Goal: Transaction & Acquisition: Obtain resource

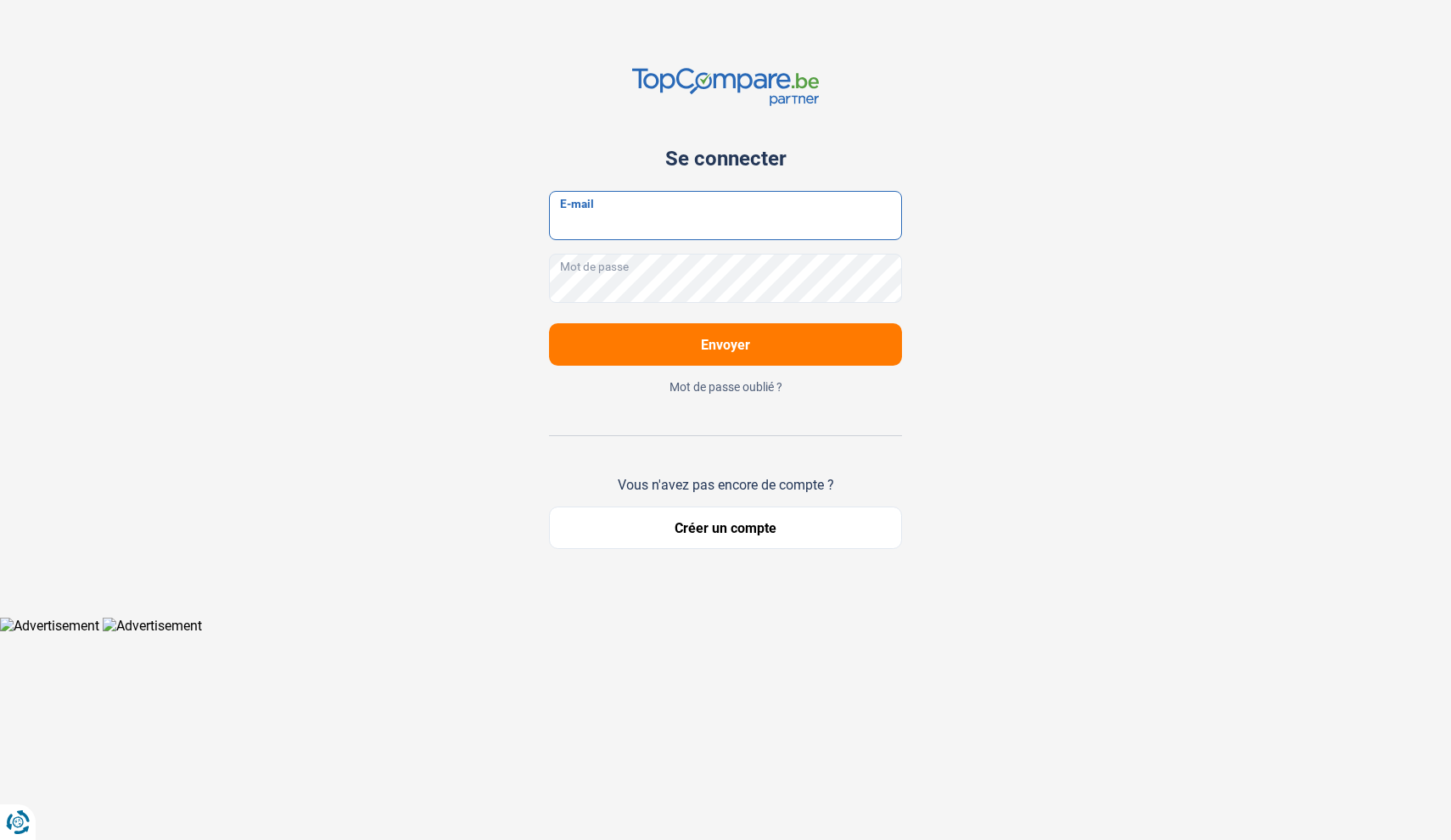
type input "[EMAIL_ADDRESS][DOMAIN_NAME]"
click at [726, 344] on button "Envoyer" at bounding box center [725, 344] width 353 height 43
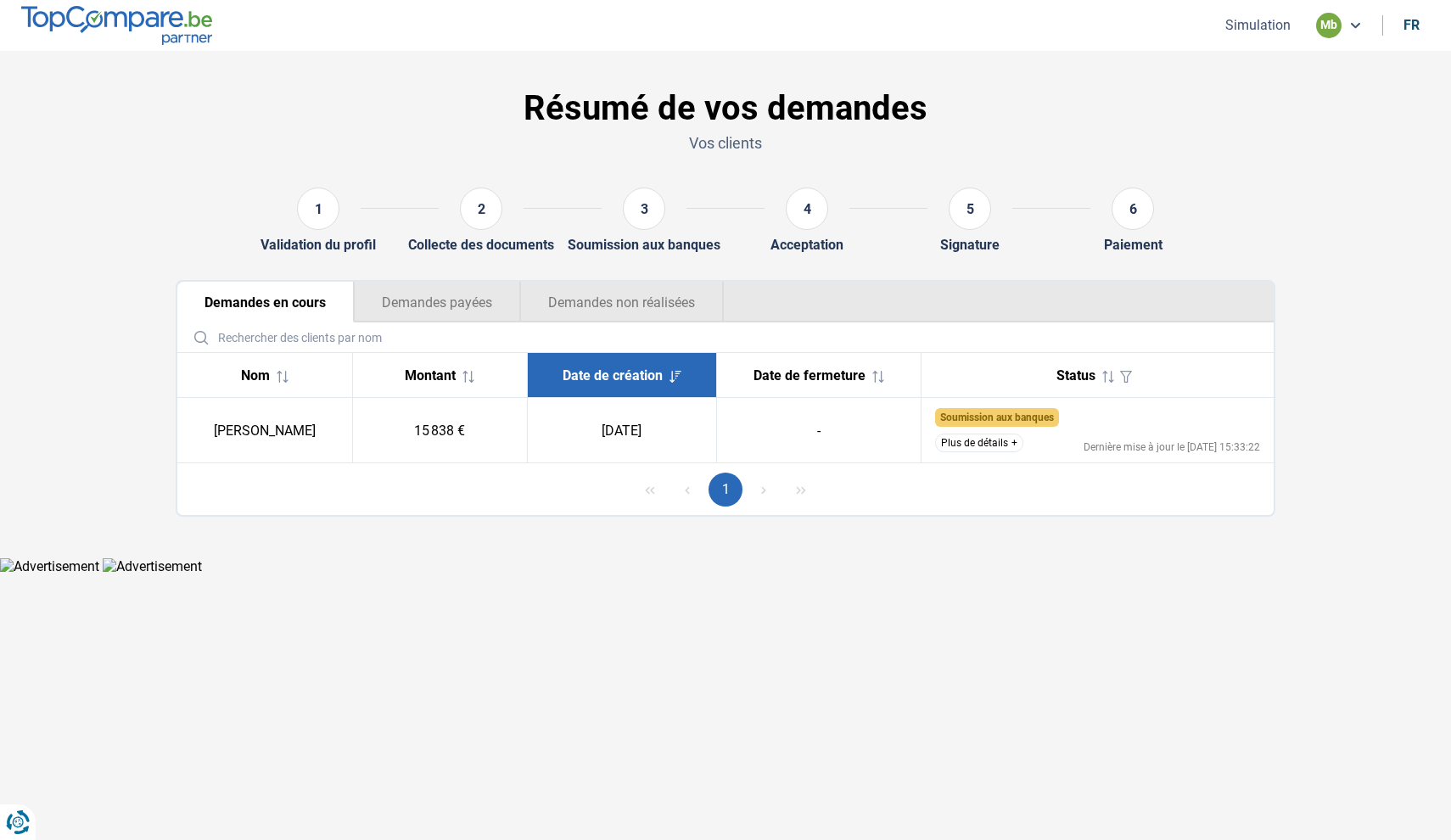
click at [1257, 31] on button "Simulation" at bounding box center [1258, 25] width 76 height 18
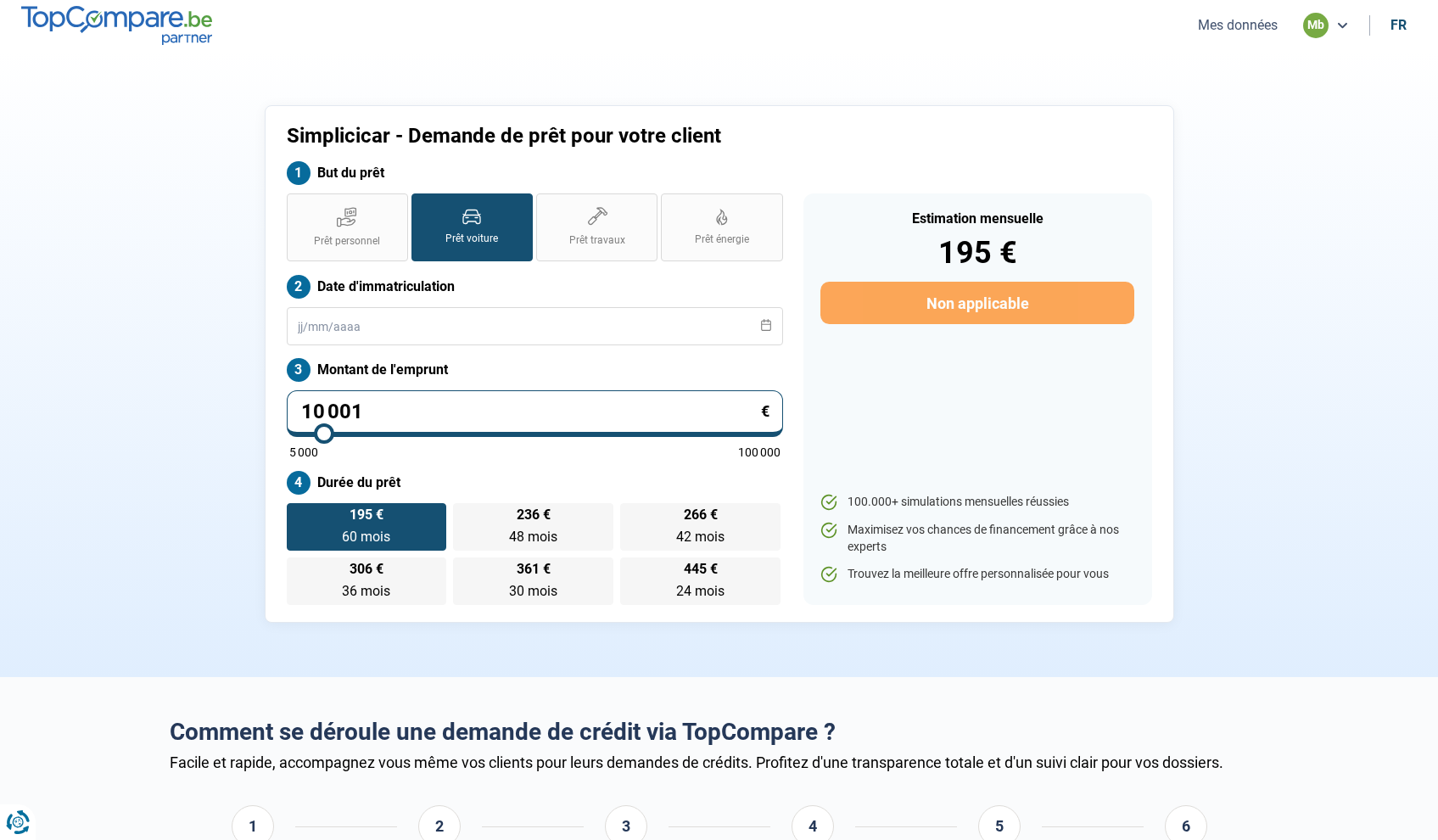
click at [401, 397] on input "10 001" at bounding box center [535, 413] width 496 height 47
click at [385, 409] on input "10 001" at bounding box center [535, 413] width 496 height 47
click at [385, 331] on input "text" at bounding box center [535, 326] width 496 height 38
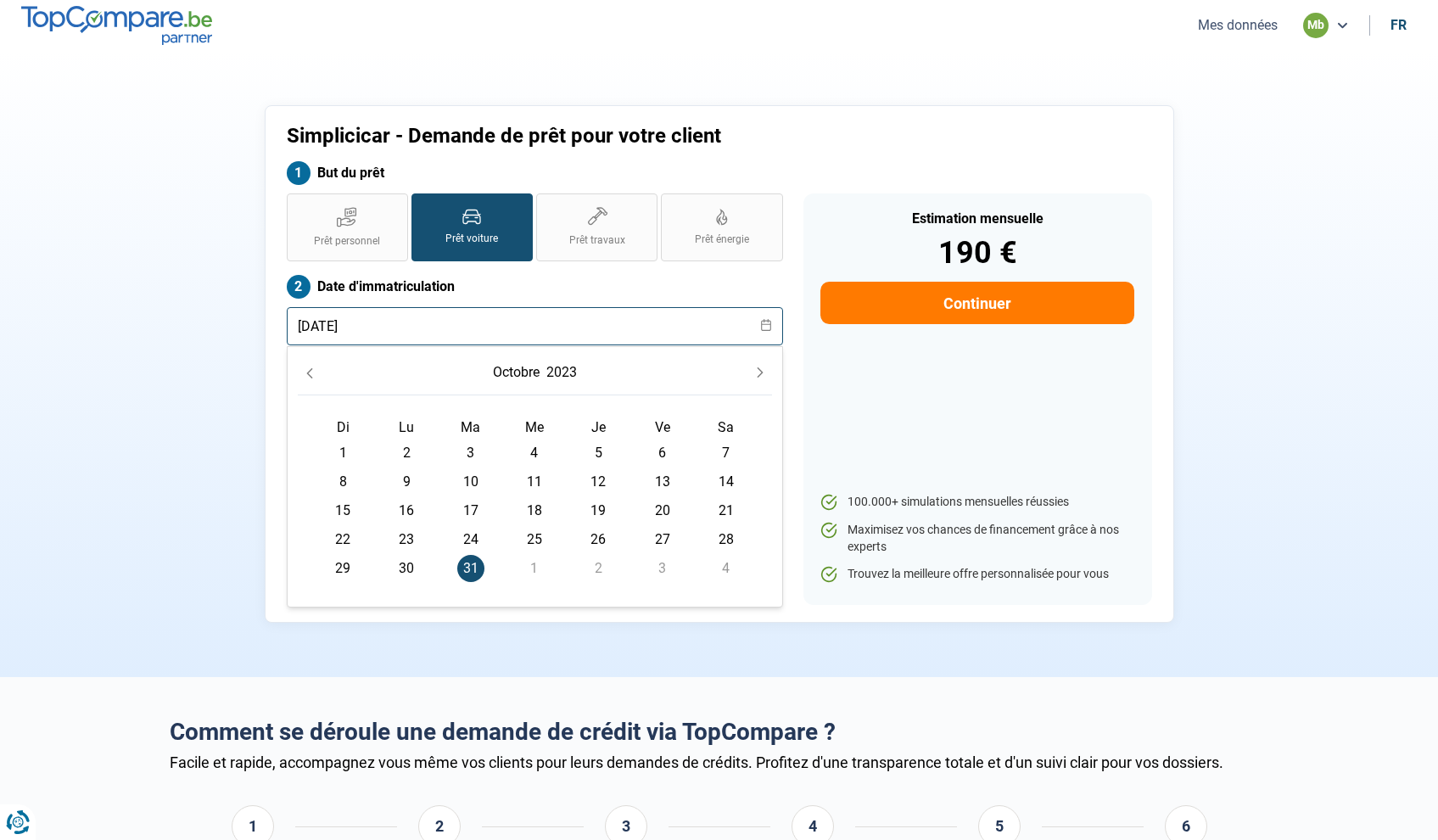
type input "[DATE]"
click at [881, 380] on div "Estimation mensuelle 190 € Continuer 100.000+ simulations mensuelles réussies M…" at bounding box center [977, 399] width 349 height 411
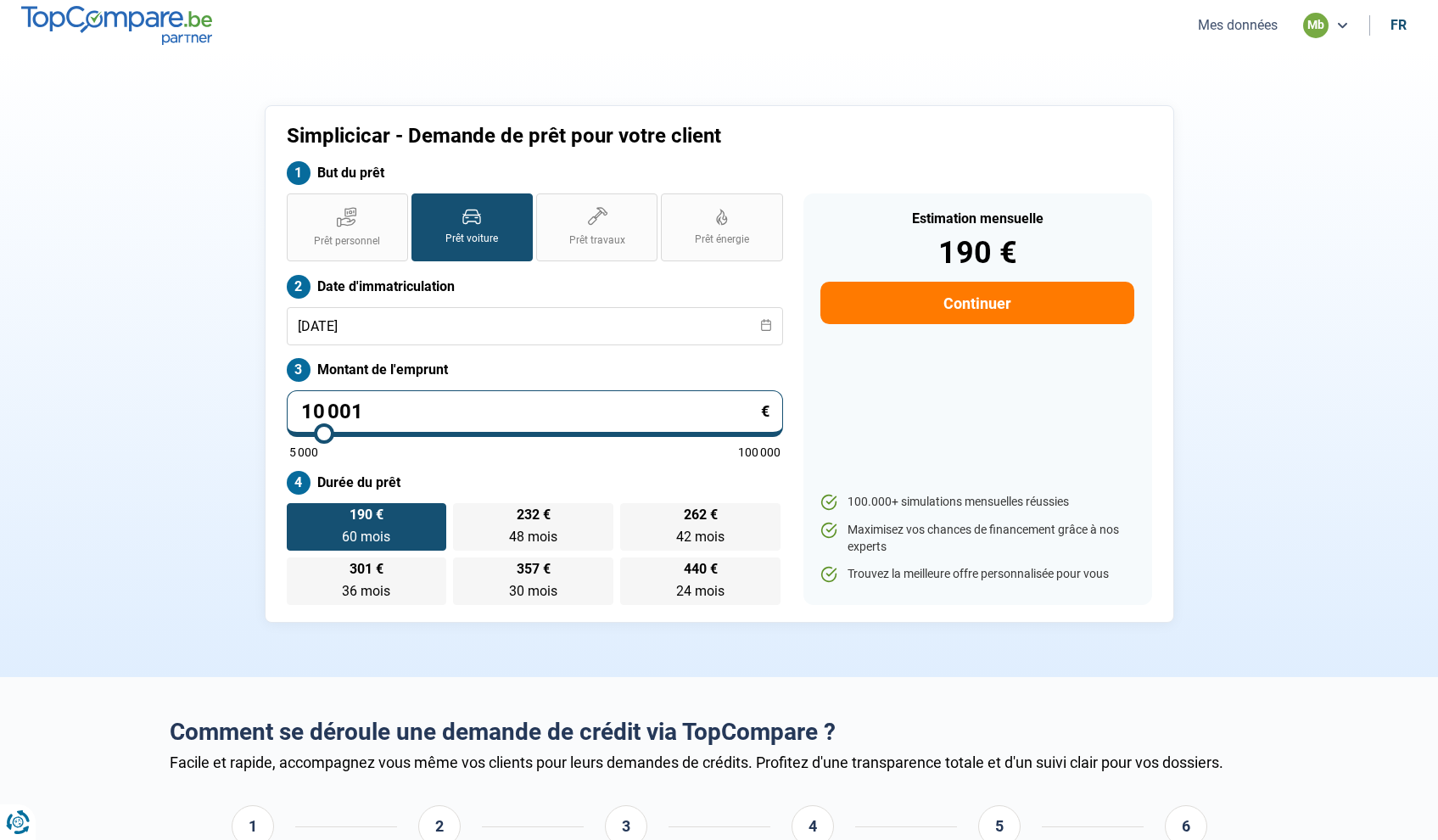
click at [390, 414] on input "10 001" at bounding box center [535, 413] width 496 height 47
type input "1 000"
type input "5000"
type input "100"
type input "5000"
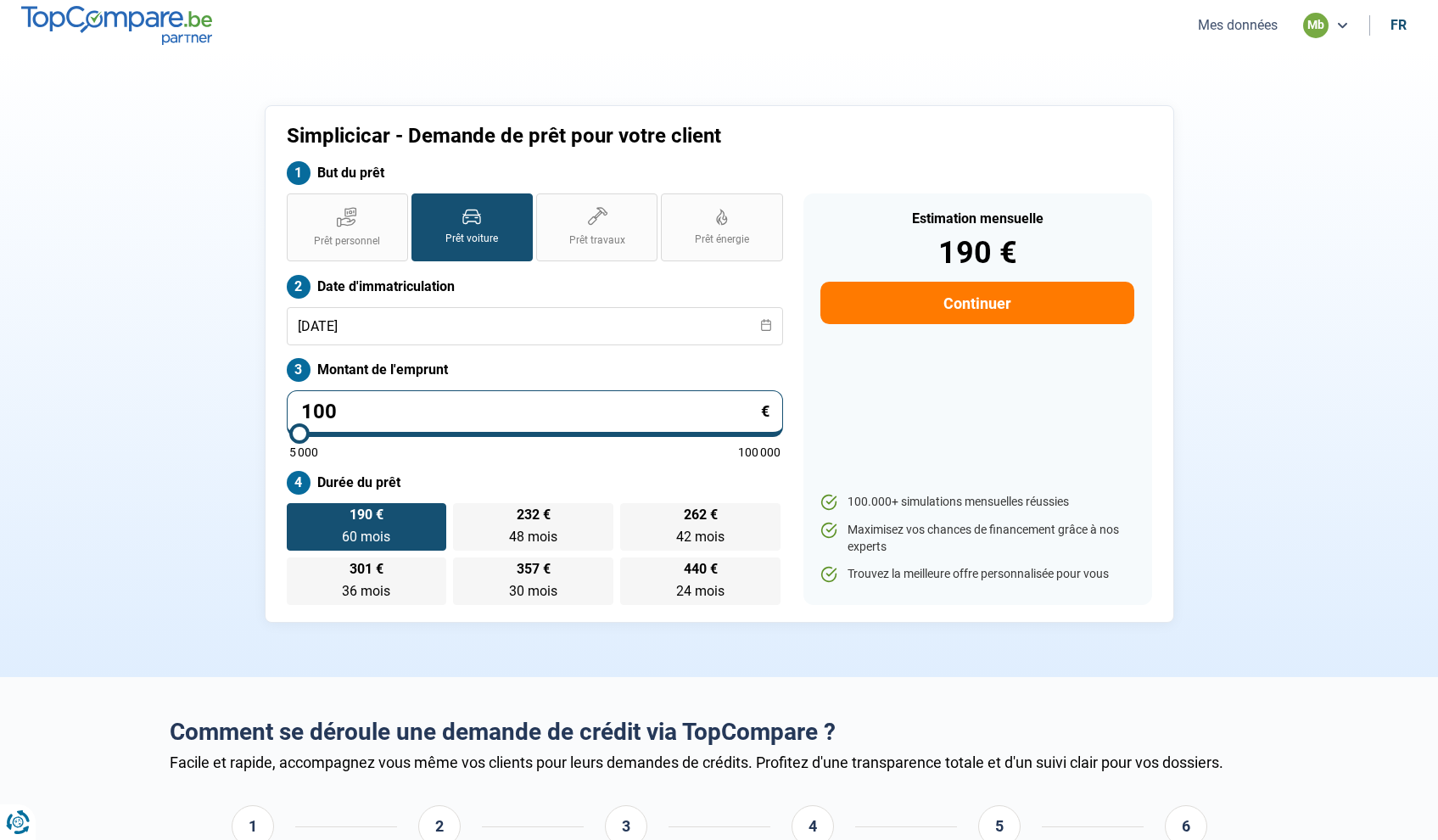
type input "10"
type input "5000"
type input "1"
type input "5000"
type input "12"
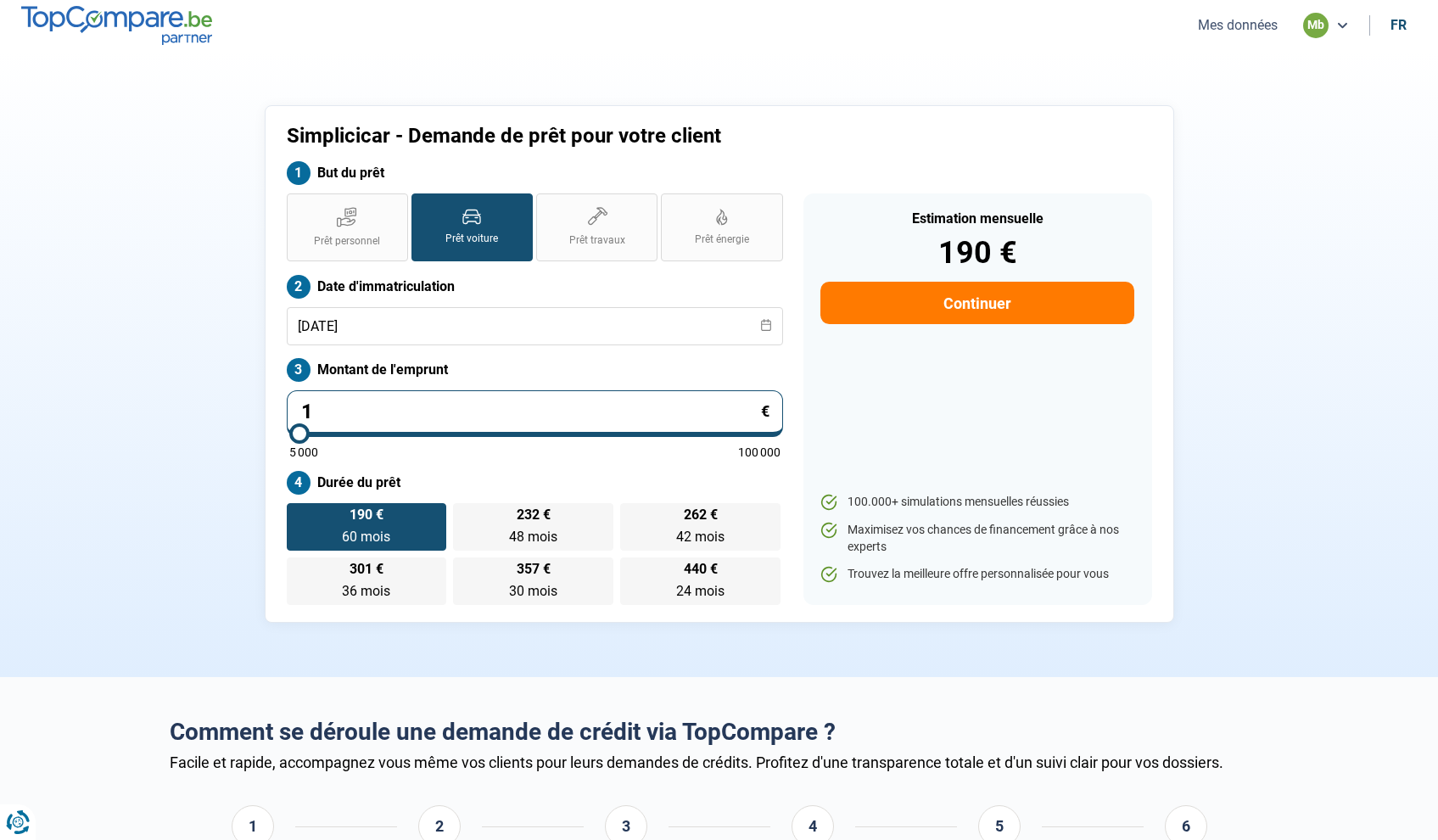
type input "5000"
type input "128"
type input "5000"
type input "1 289"
type input "5000"
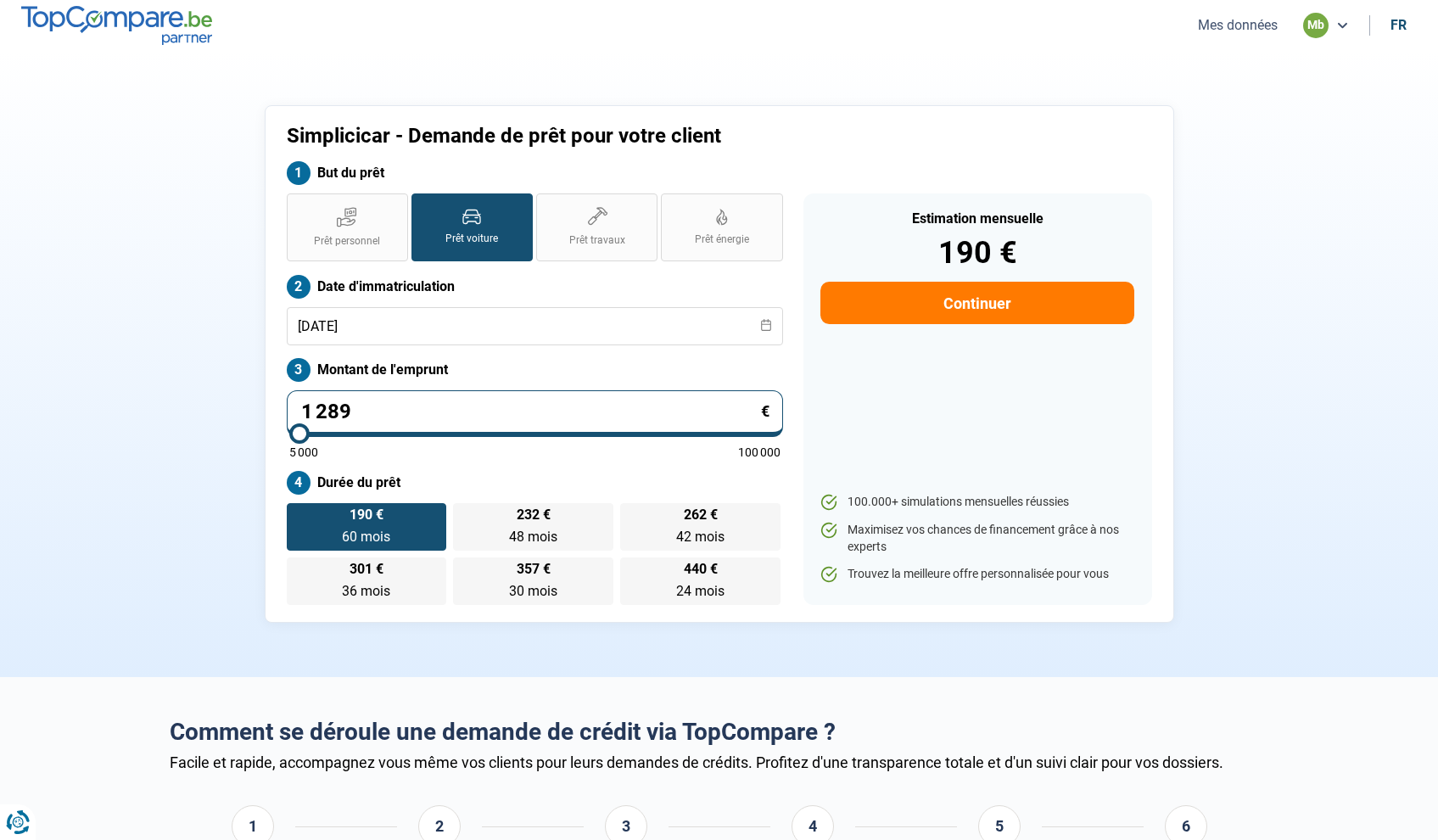
type input "12 898"
type input "13000"
type input "128 989"
type input "100000"
type input "12 898"
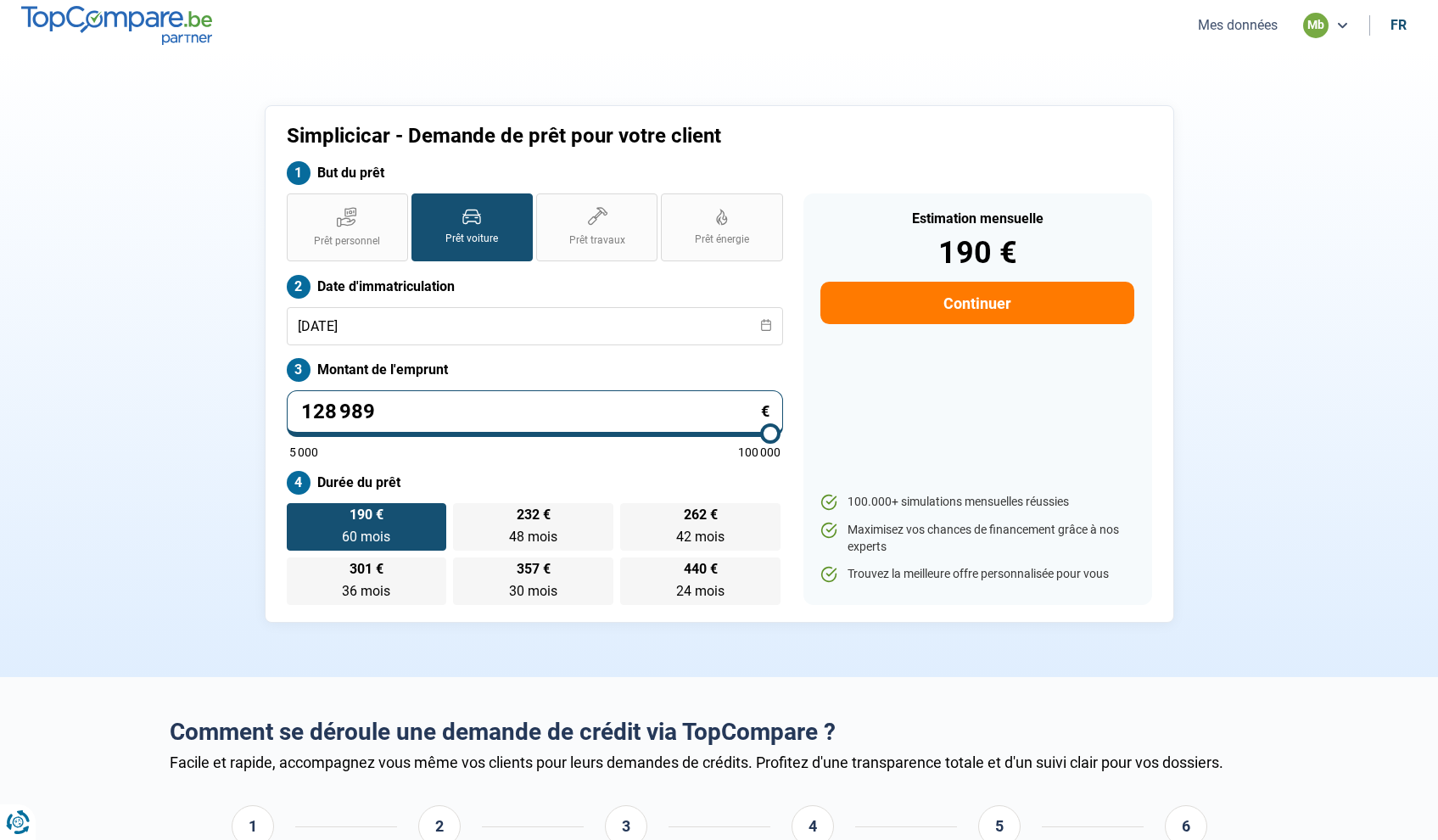
type input "13000"
type input "1 289"
type input "5000"
type input "12 898"
type input "13000"
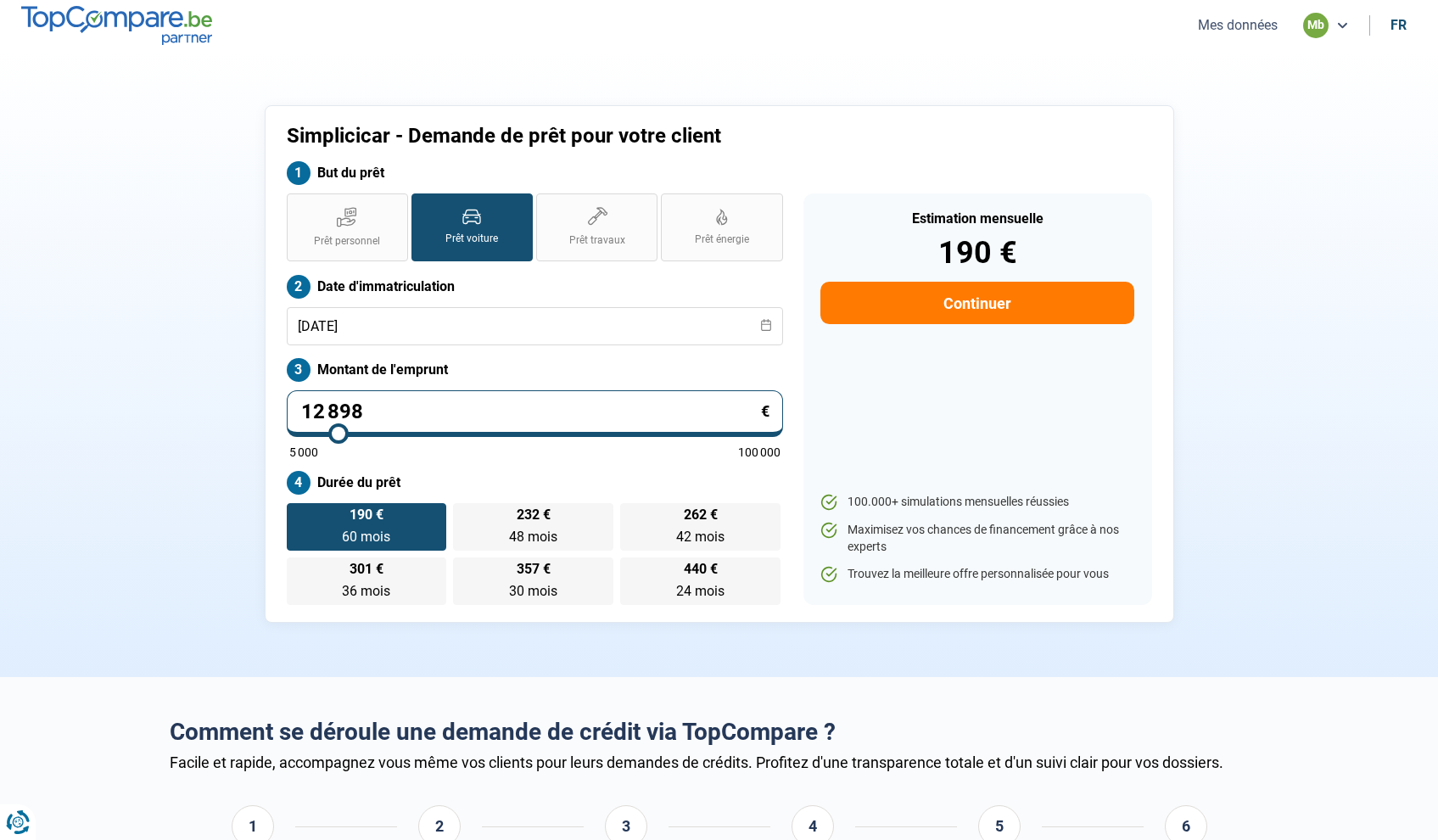
click at [469, 453] on div "5 000 100 000" at bounding box center [535, 452] width 491 height 12
click at [330, 236] on span "Prêt personnel" at bounding box center [347, 241] width 66 height 15
click at [298, 204] on input "Prêt personnel" at bounding box center [292, 198] width 11 height 11
radio input "true"
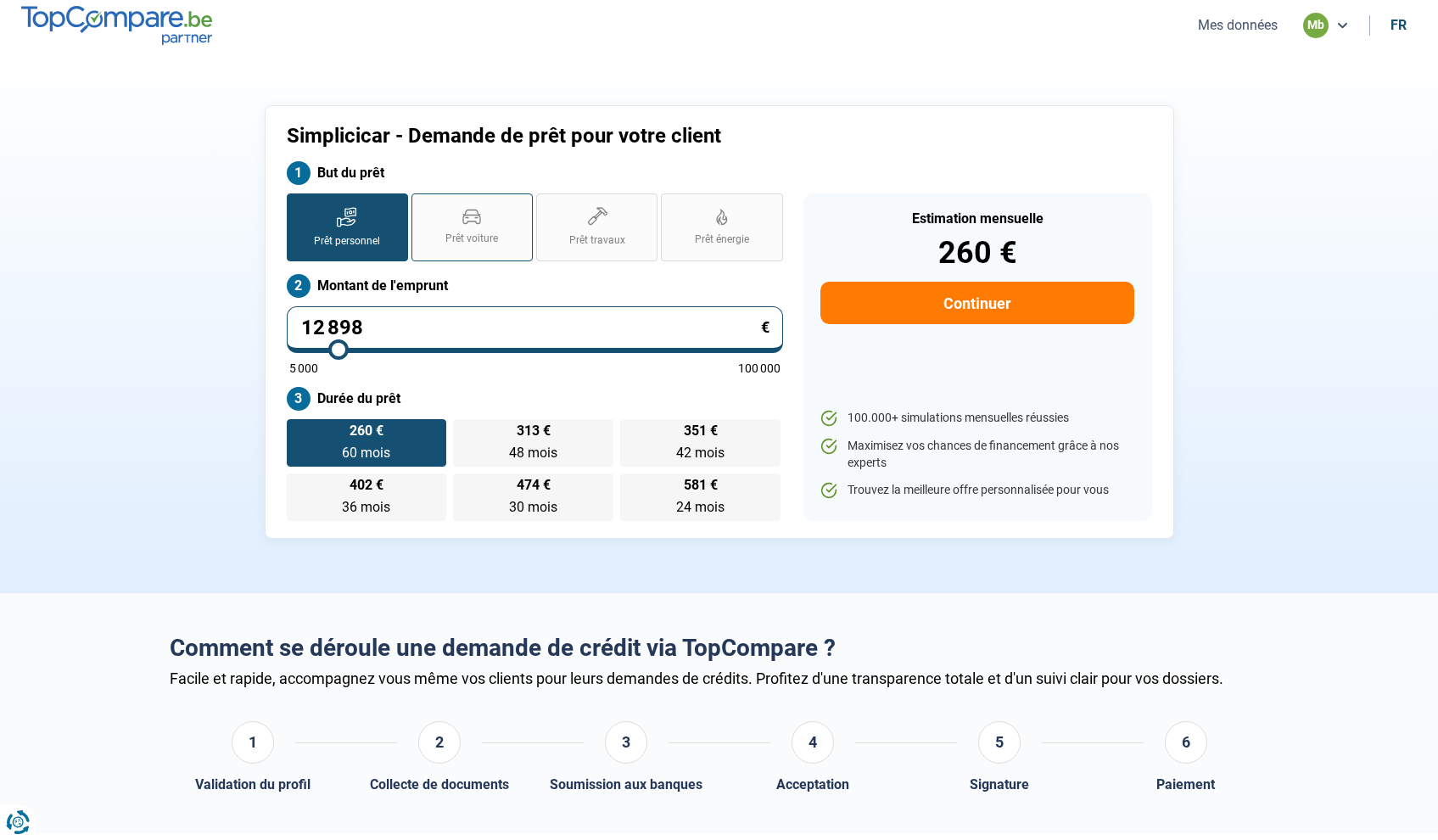
click at [456, 209] on label "Prêt voiture" at bounding box center [472, 228] width 122 height 68
click at [422, 204] on input "Prêt voiture" at bounding box center [416, 198] width 11 height 11
radio input "true"
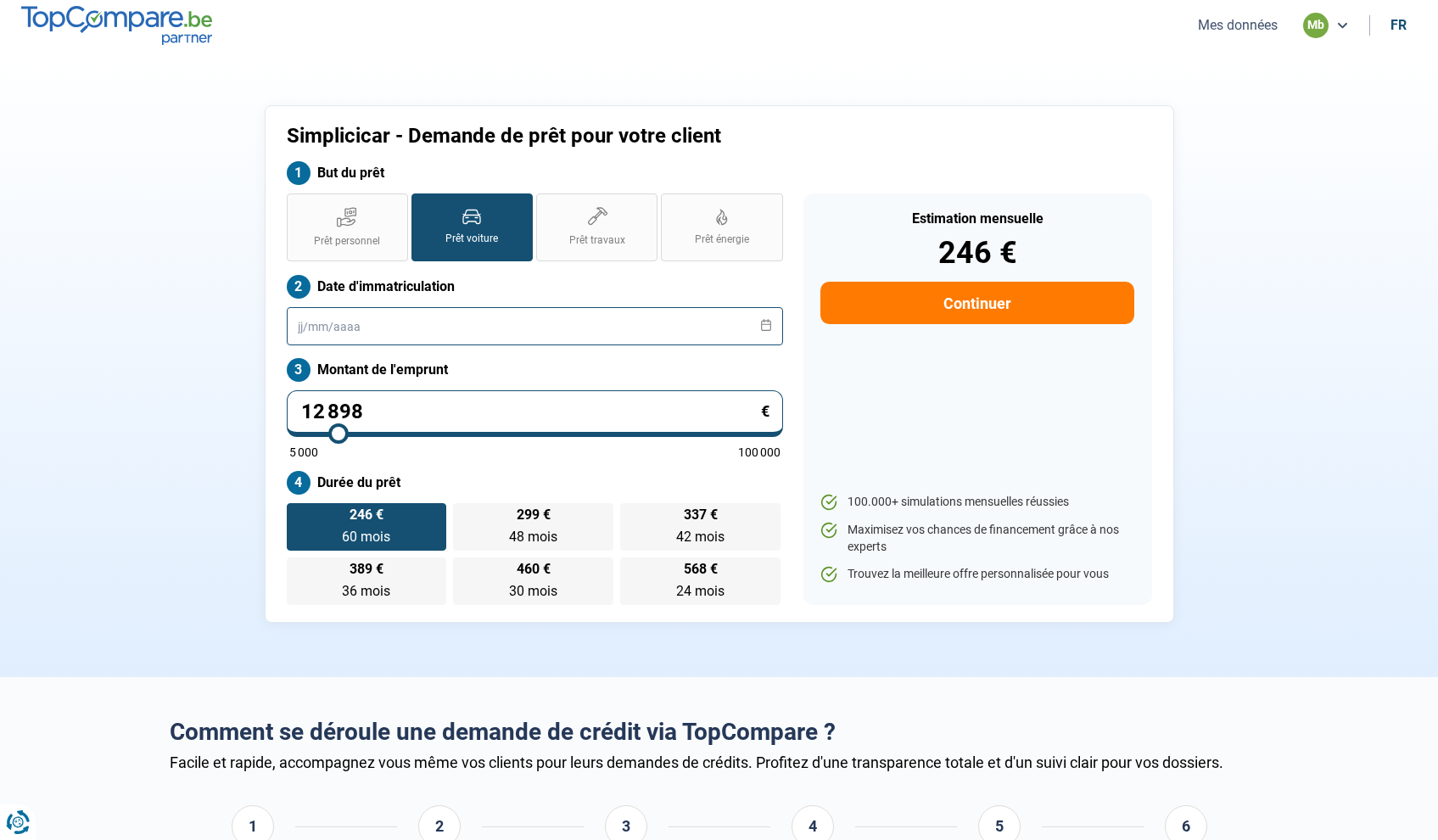
click at [332, 315] on input "text" at bounding box center [535, 326] width 496 height 38
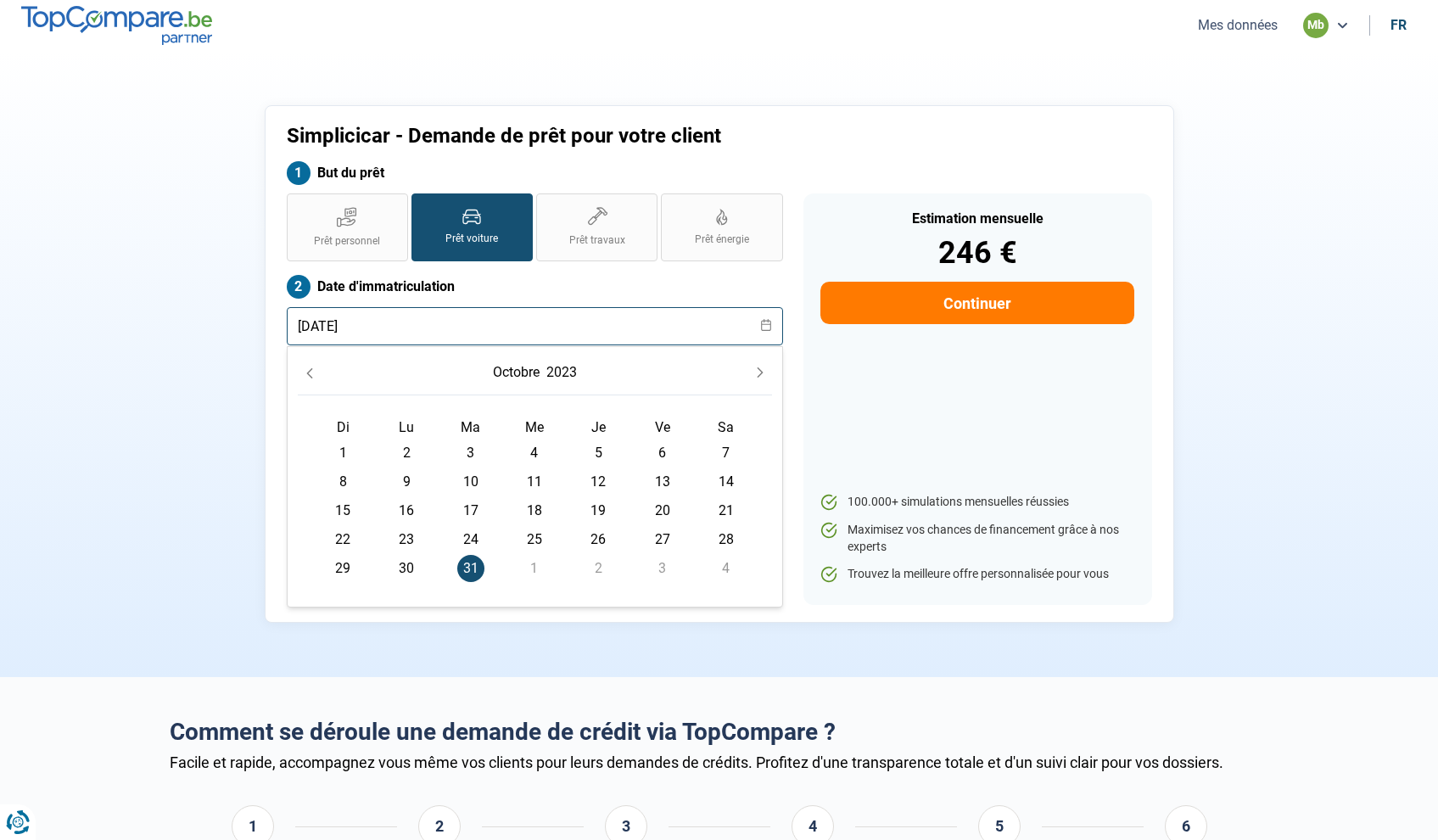
type input "[DATE]"
click at [1006, 383] on div "Estimation mensuelle 246 € Continuer 100.000+ simulations mensuelles réussies M…" at bounding box center [977, 399] width 349 height 411
